Goal: Task Accomplishment & Management: Manage account settings

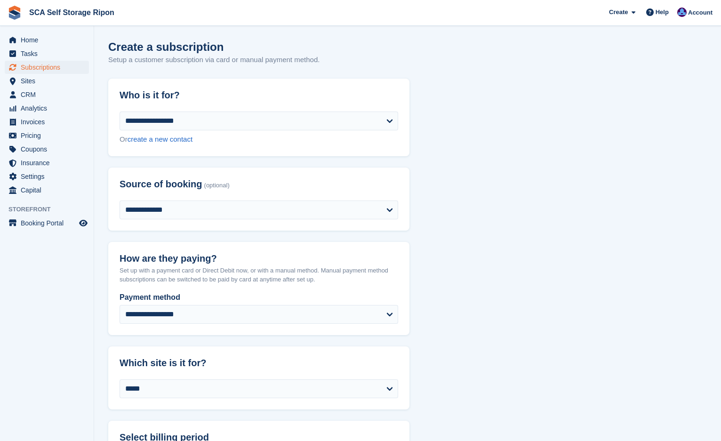
click at [57, 71] on span "Subscriptions" at bounding box center [49, 67] width 56 height 13
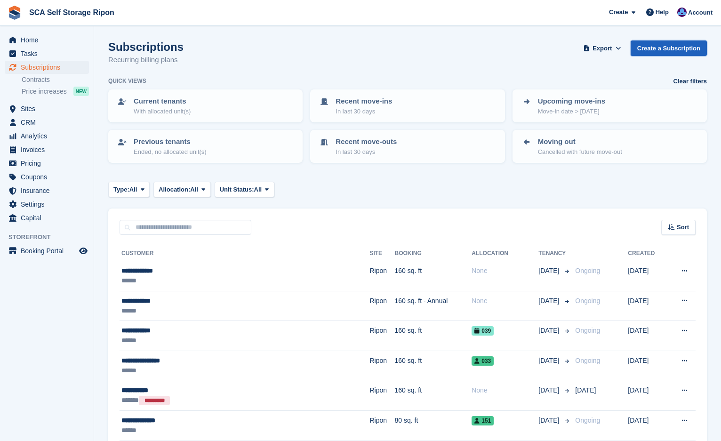
click at [652, 53] on link "Create a Subscription" at bounding box center [669, 48] width 76 height 16
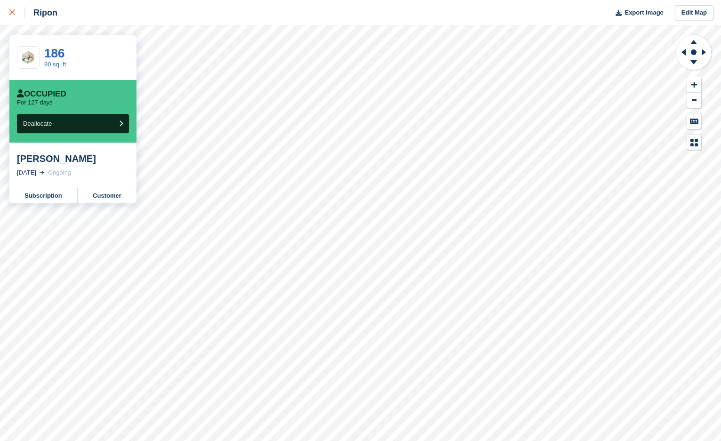
click at [16, 13] on div at bounding box center [17, 12] width 16 height 11
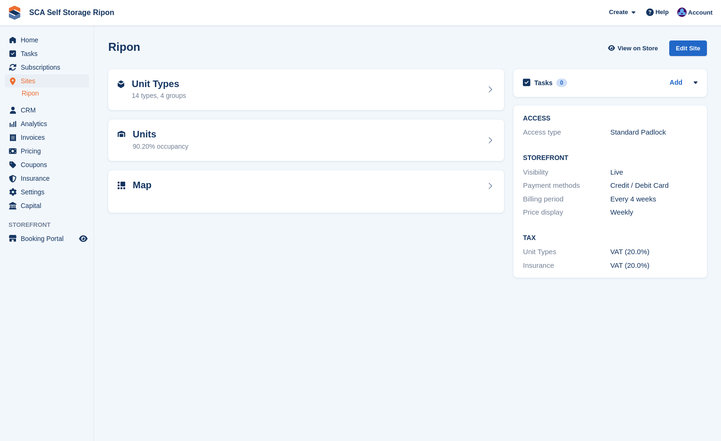
click at [695, 14] on span "Account" at bounding box center [700, 12] width 24 height 9
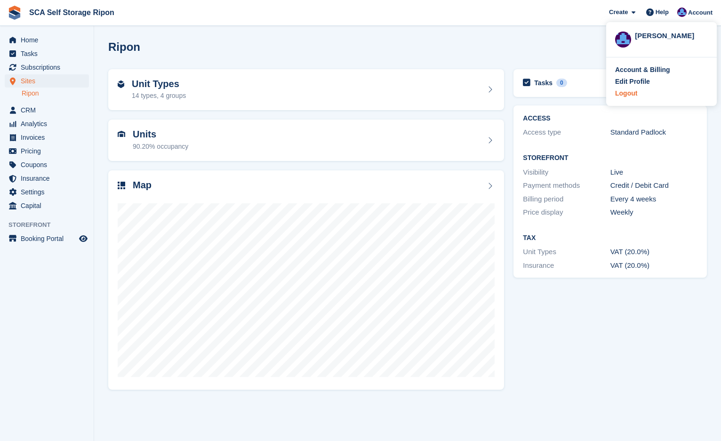
click at [625, 94] on div "Logout" at bounding box center [626, 93] width 22 height 10
